Goal: Transaction & Acquisition: Book appointment/travel/reservation

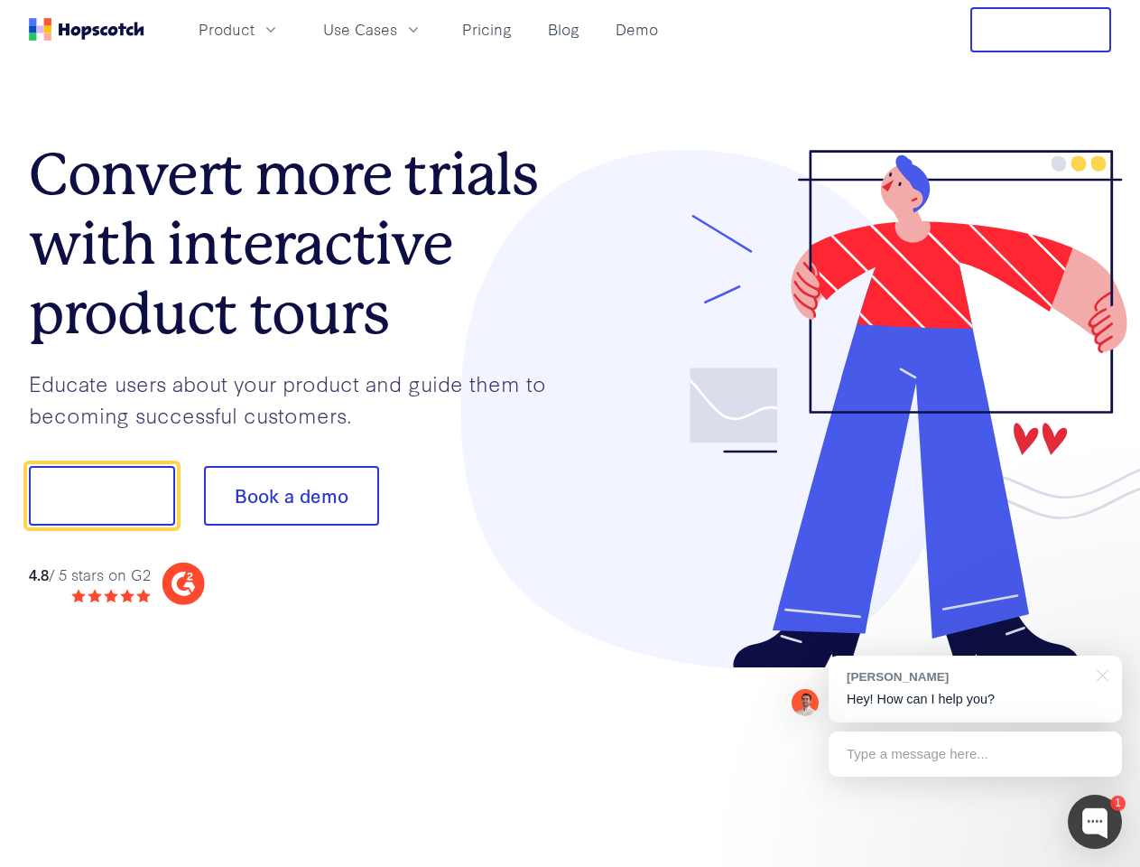
click at [571, 433] on div at bounding box center [842, 409] width 542 height 519
click at [255, 29] on span "Product" at bounding box center [227, 29] width 56 height 23
click at [397, 29] on span "Use Cases" at bounding box center [360, 29] width 74 height 23
click at [1041, 30] on button "Free Trial" at bounding box center [1040, 29] width 141 height 45
click at [101, 496] on button "Show me!" at bounding box center [102, 496] width 146 height 60
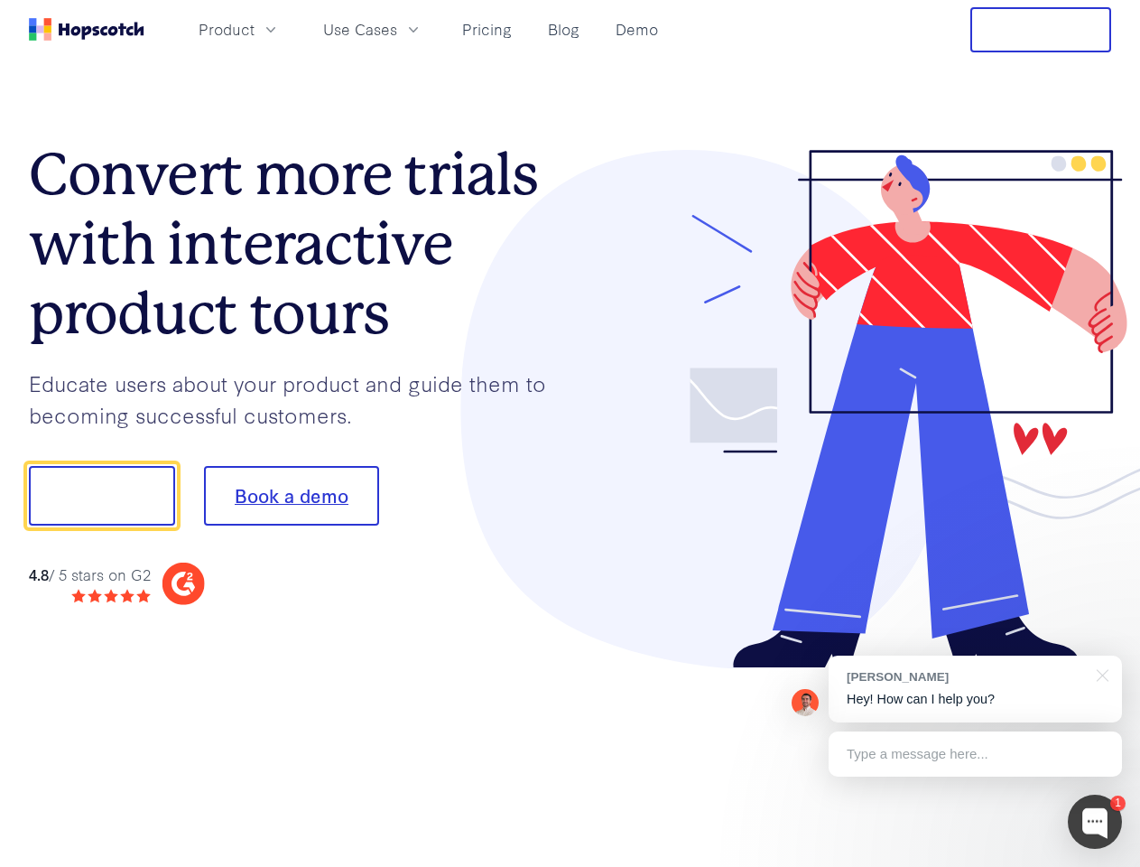
click at [291, 496] on button "Book a demo" at bounding box center [291, 496] width 175 height 60
click at [1095, 822] on div at bounding box center [1095, 821] width 54 height 54
click at [975, 689] on div "[PERSON_NAME] Hey! How can I help you?" at bounding box center [975, 688] width 293 height 67
click at [1100, 673] on div at bounding box center [1099, 673] width 45 height 37
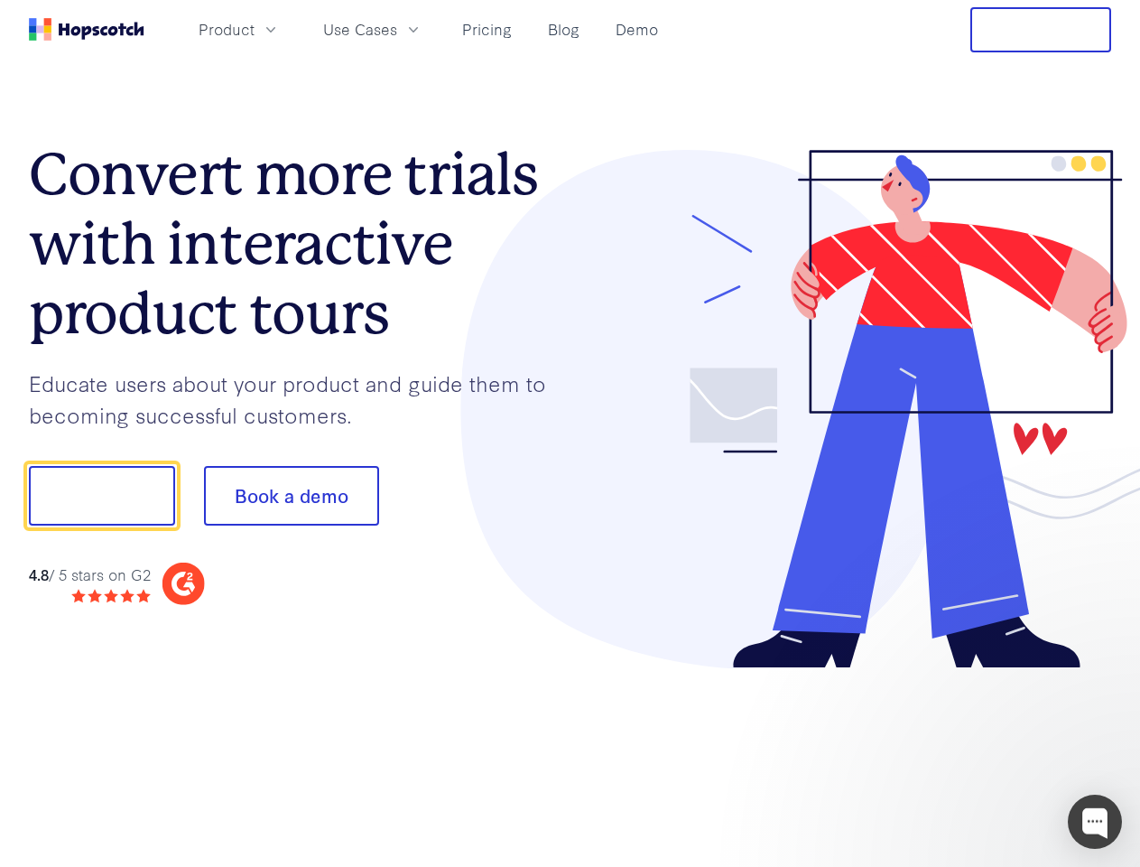
click at [975, 754] on div at bounding box center [953, 493] width 339 height 602
